Goal: Transaction & Acquisition: Purchase product/service

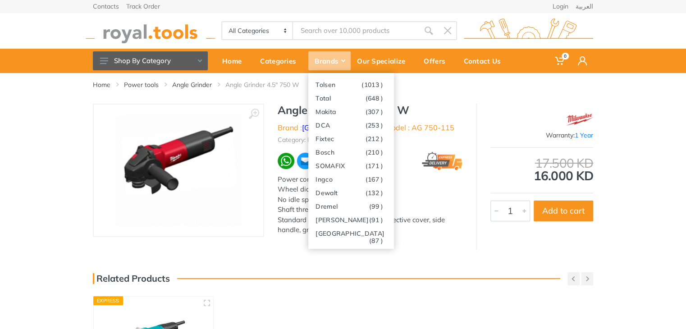
click at [318, 59] on div "Brands" at bounding box center [329, 60] width 42 height 19
click at [331, 60] on div "Brands" at bounding box center [329, 60] width 42 height 19
click at [343, 177] on link "Ingco (167 )" at bounding box center [351, 179] width 86 height 14
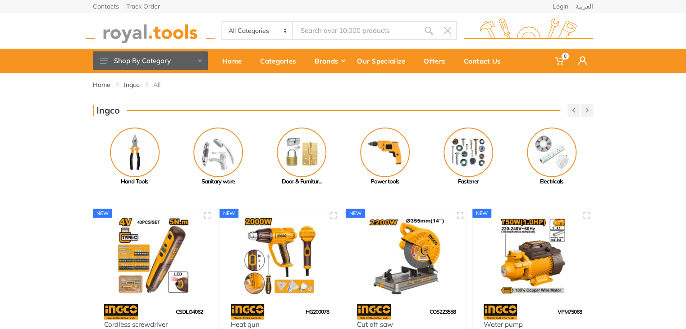
click at [175, 103] on div "Home Ingco All" at bounding box center [343, 88] width 514 height 31
click at [326, 32] on input "Site search" at bounding box center [356, 30] width 126 height 19
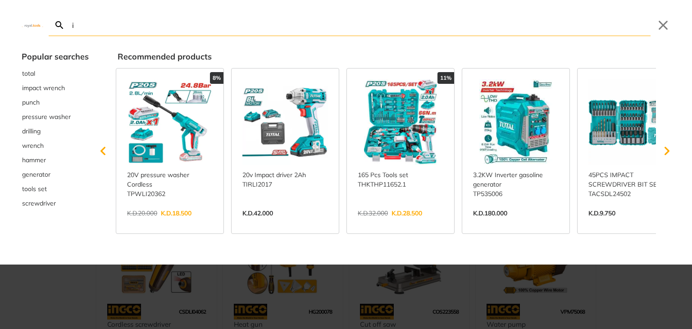
type input "in"
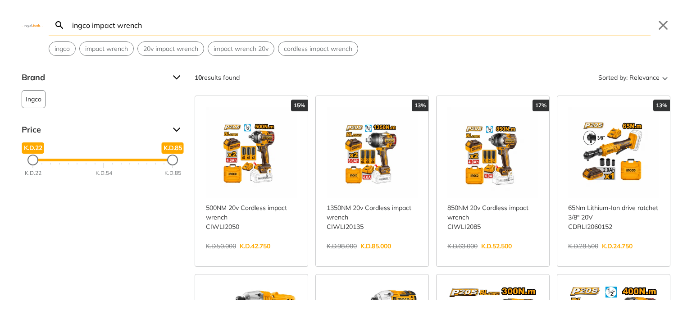
type input "ingco impact wrench"
click at [473, 256] on link "View more →" at bounding box center [492, 256] width 91 height 0
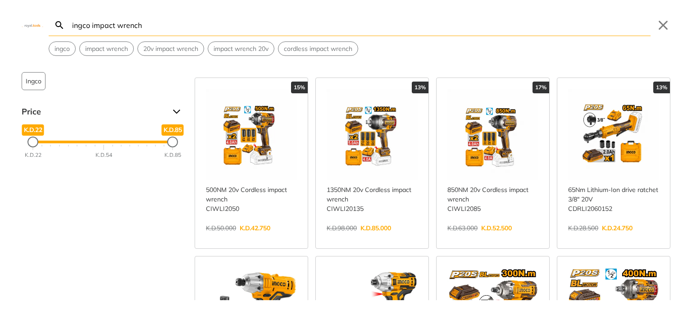
scroll to position [19, 0]
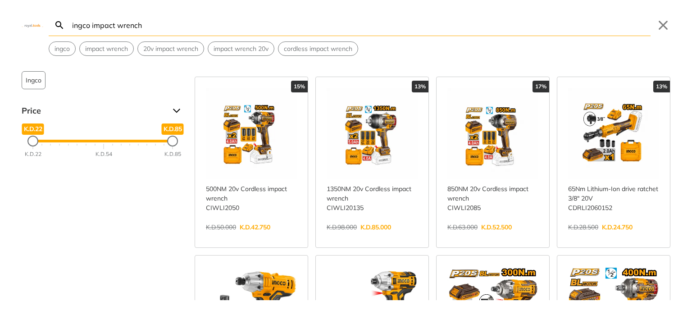
click at [463, 237] on link "View more →" at bounding box center [492, 237] width 91 height 0
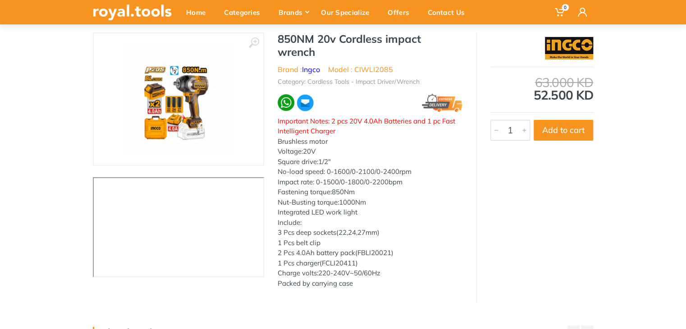
scroll to position [70, 0]
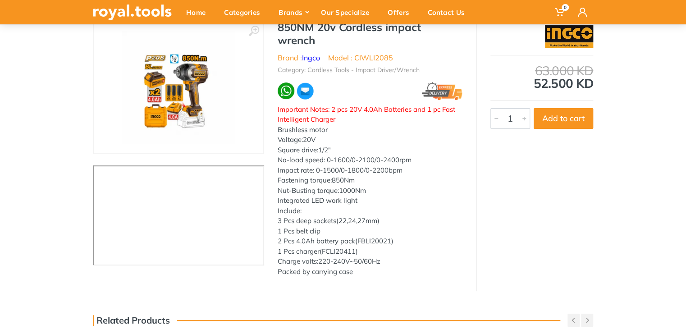
scroll to position [83, 0]
